Goal: Task Accomplishment & Management: Manage account settings

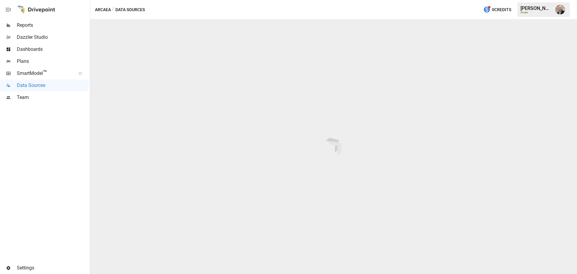
click at [562, 9] on img "Dustin Jacobson" at bounding box center [560, 10] width 10 height 10
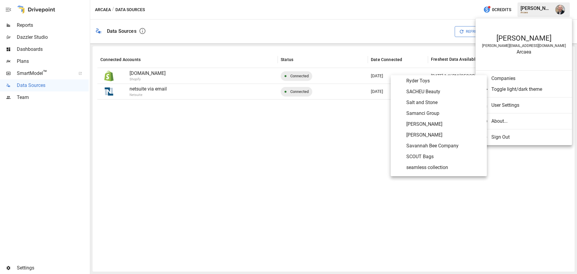
scroll to position [2445, 0]
click at [167, 169] on div at bounding box center [288, 137] width 577 height 274
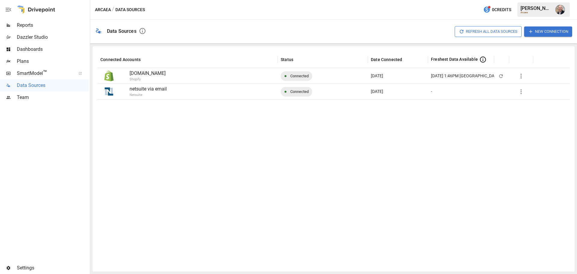
click at [17, 268] on div at bounding box center [8, 267] width 17 height 5
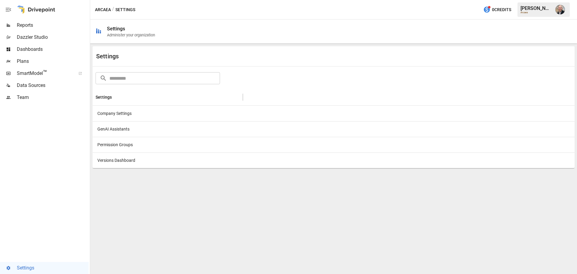
click at [451, 114] on div at bounding box center [409, 113] width 332 height 16
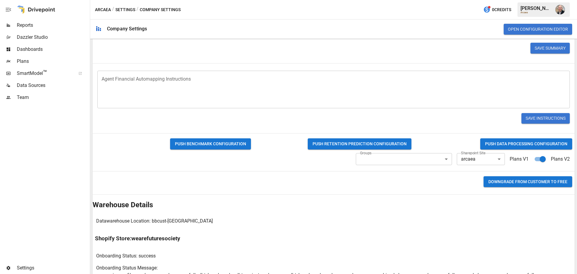
scroll to position [300, 0]
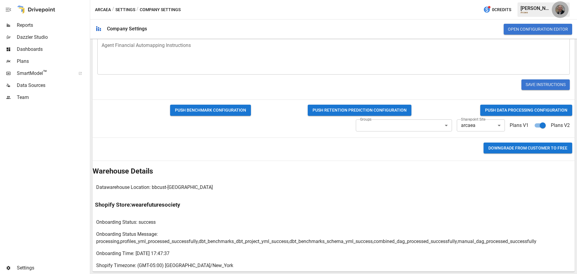
click at [558, 11] on img "Dustin Jacobson" at bounding box center [560, 10] width 10 height 10
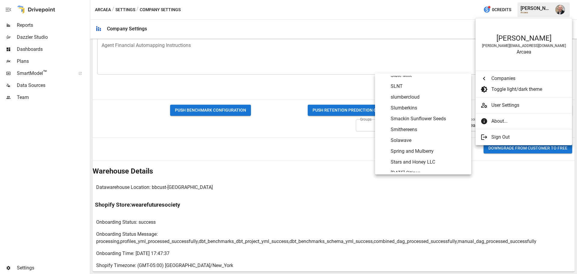
scroll to position [2679, 0]
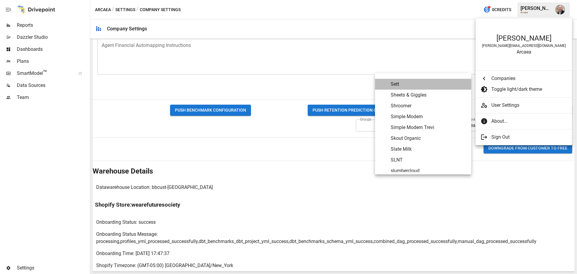
click at [435, 83] on span "Sett" at bounding box center [429, 84] width 76 height 7
